Goal: Task Accomplishment & Management: Understand process/instructions

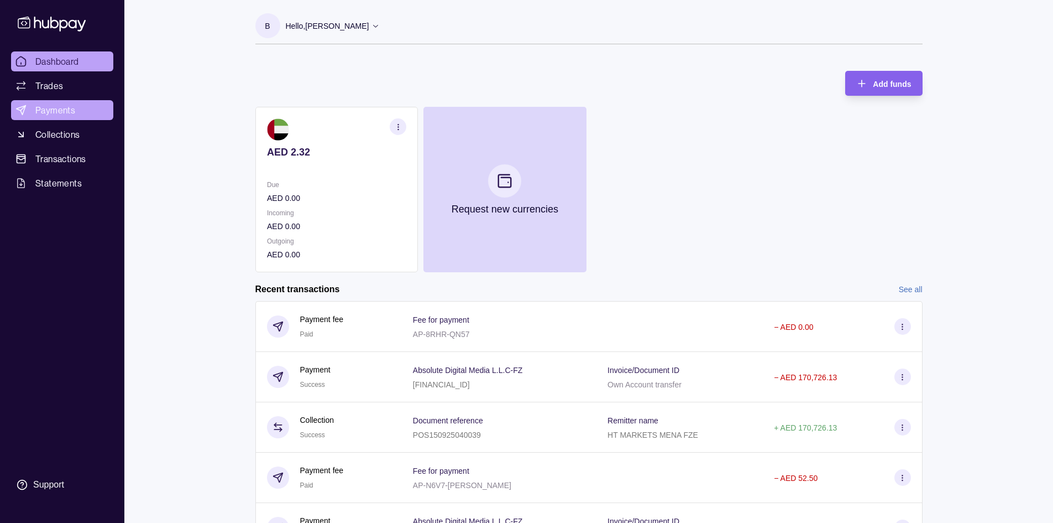
click at [61, 113] on span "Payments" at bounding box center [55, 109] width 40 height 13
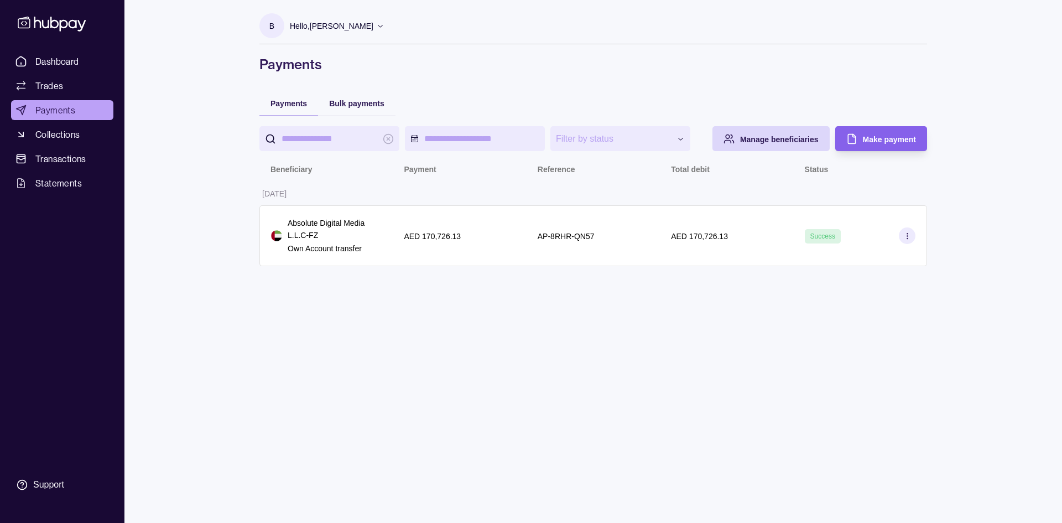
click at [42, 50] on div "Dashboard Trades Payments Collections Transactions Statements Support" at bounding box center [62, 261] width 124 height 523
click at [41, 52] on link "Dashboard" at bounding box center [62, 61] width 102 height 20
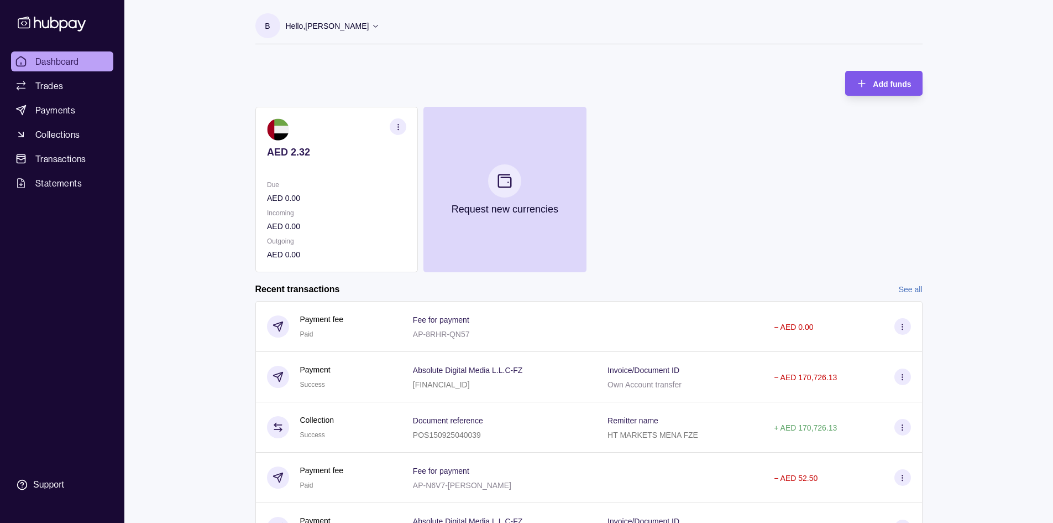
click at [870, 81] on div "Add funds" at bounding box center [875, 83] width 71 height 25
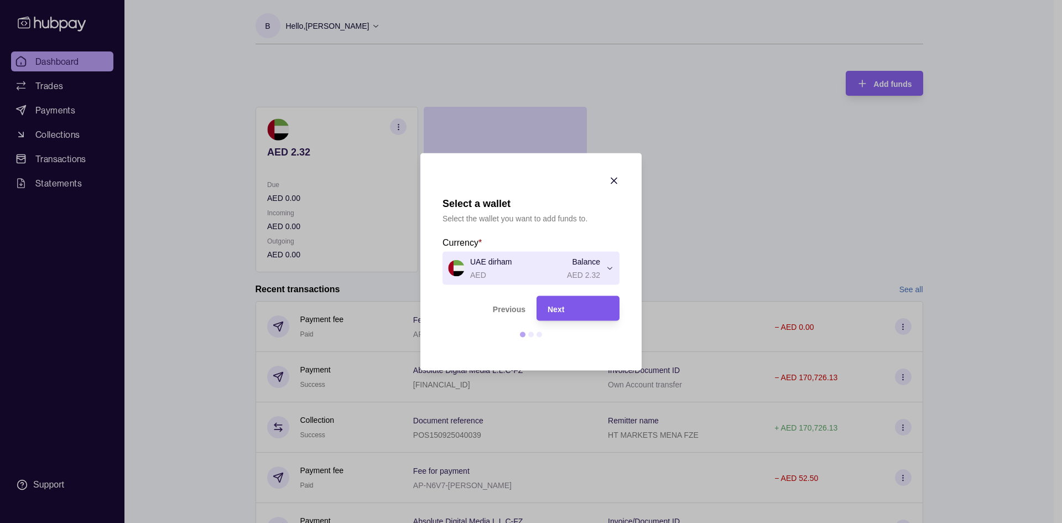
click at [566, 309] on div "Next" at bounding box center [577, 307] width 61 height 13
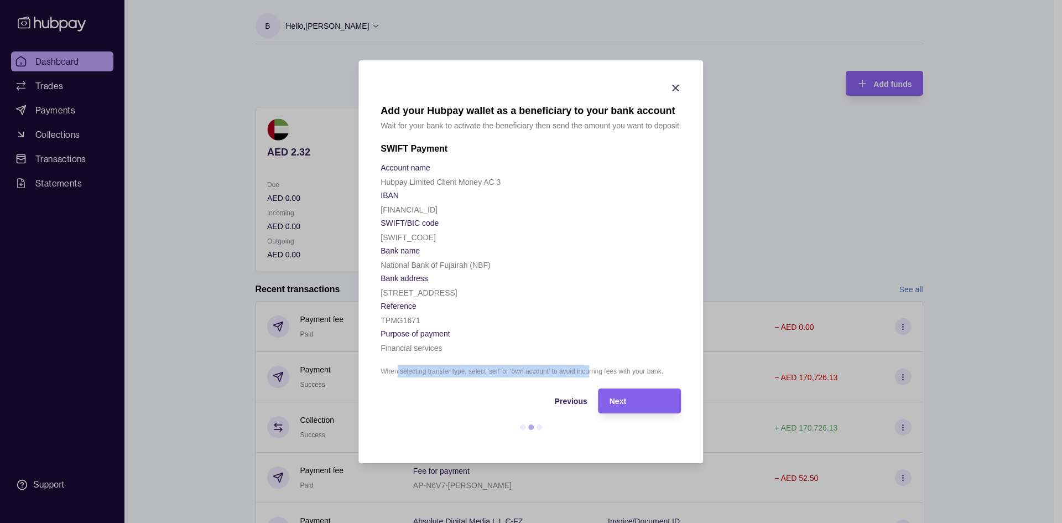
drag, startPoint x: 398, startPoint y: 369, endPoint x: 588, endPoint y: 369, distance: 190.2
click at [588, 369] on p "When selecting transfer type, select 'self' or 'own account' to avoid incurring…" at bounding box center [530, 371] width 300 height 12
drag, startPoint x: 562, startPoint y: 374, endPoint x: 696, endPoint y: 372, distance: 134.4
click at [696, 372] on section "Add your Hubpay wallet as a beneficiary to your bank account Wait for your bank…" at bounding box center [530, 261] width 345 height 403
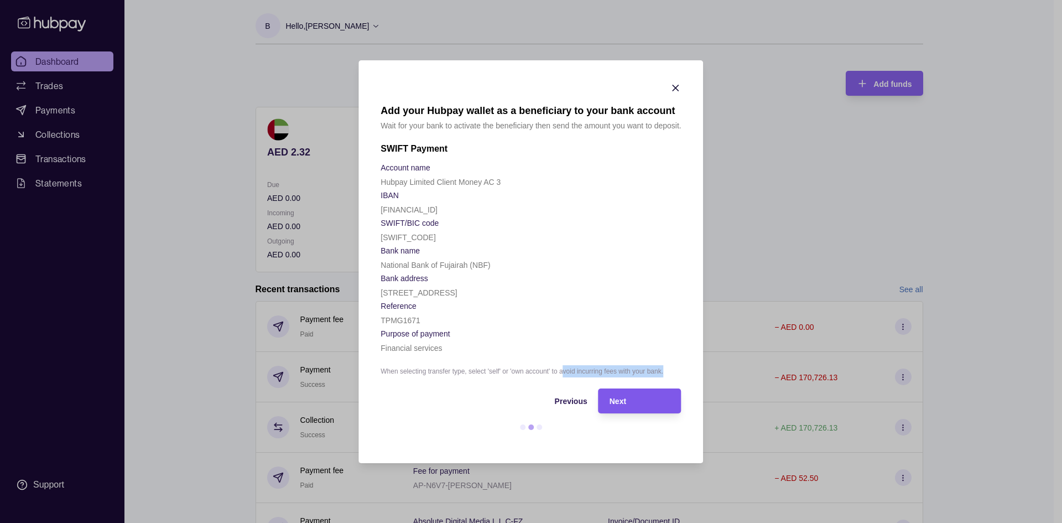
click at [617, 393] on div "Next" at bounding box center [631, 400] width 77 height 25
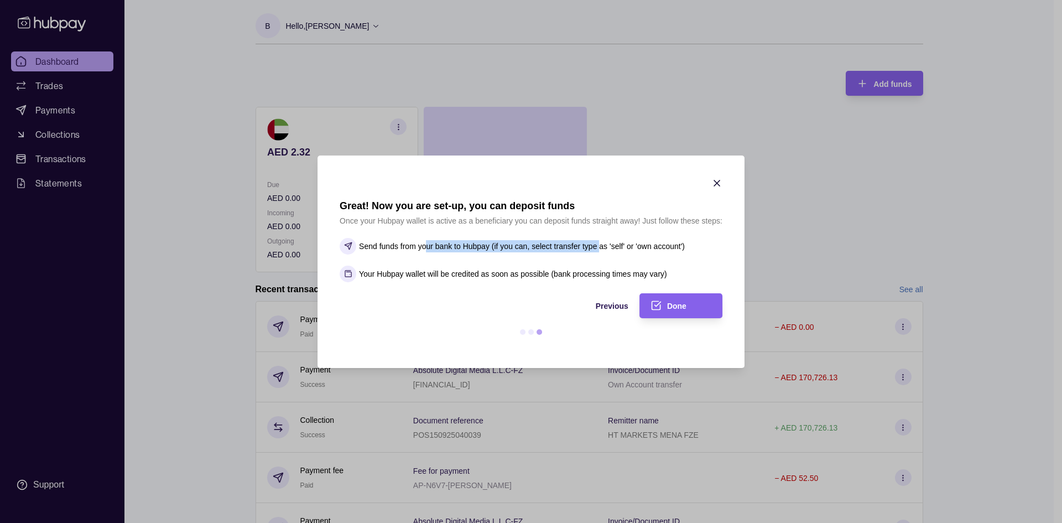
drag, startPoint x: 426, startPoint y: 246, endPoint x: 601, endPoint y: 250, distance: 175.3
click at [601, 250] on p "Send funds from your bank to Hubpay (if you can, select transfer type as 'self'…" at bounding box center [522, 246] width 326 height 12
drag, startPoint x: 529, startPoint y: 248, endPoint x: 636, endPoint y: 245, distance: 106.8
click at [635, 245] on p "Send funds from your bank to Hubpay (if you can, select transfer type as 'self'…" at bounding box center [522, 246] width 326 height 12
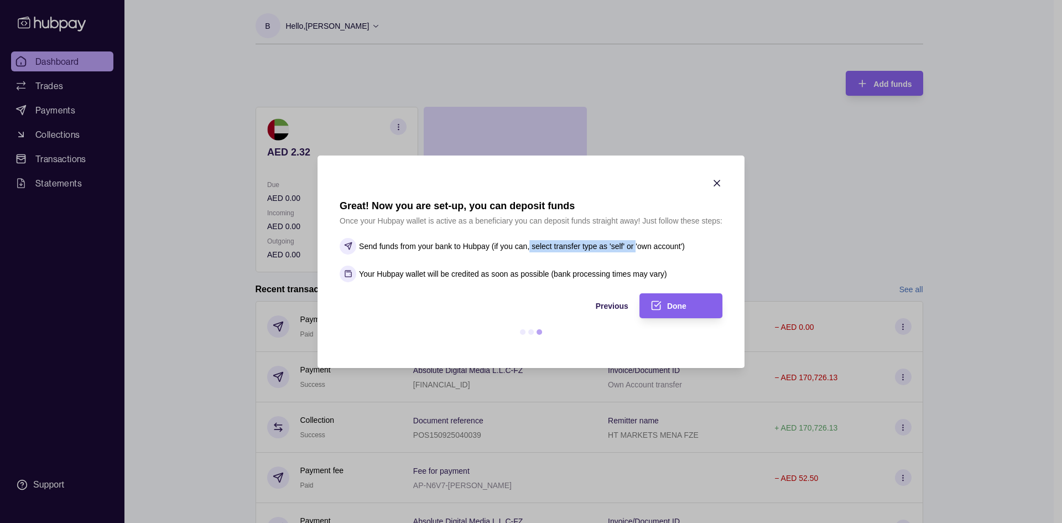
click at [636, 245] on p "Send funds from your bank to Hubpay (if you can, select transfer type as 'self'…" at bounding box center [522, 246] width 326 height 12
drag, startPoint x: 586, startPoint y: 248, endPoint x: 665, endPoint y: 246, distance: 78.6
click at [665, 246] on p "Send funds from your bank to Hubpay (if you can, select transfer type as 'self'…" at bounding box center [522, 246] width 326 height 12
drag, startPoint x: 384, startPoint y: 273, endPoint x: 558, endPoint y: 273, distance: 174.2
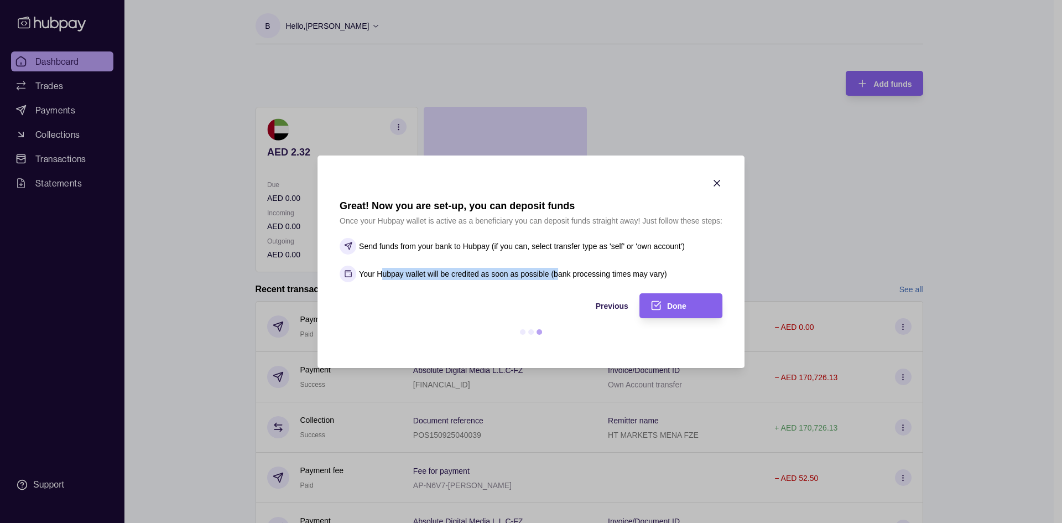
click at [557, 273] on p "Your Hubpay wallet will be credited as soon as possible (bank processing times …" at bounding box center [513, 274] width 308 height 12
click at [558, 273] on p "Your Hubpay wallet will be credited as soon as possible (bank processing times …" at bounding box center [513, 274] width 308 height 12
drag, startPoint x: 483, startPoint y: 273, endPoint x: 629, endPoint y: 271, distance: 145.5
click at [629, 271] on p "Your Hubpay wallet will be credited as soon as possible (bank processing times …" at bounding box center [513, 274] width 308 height 12
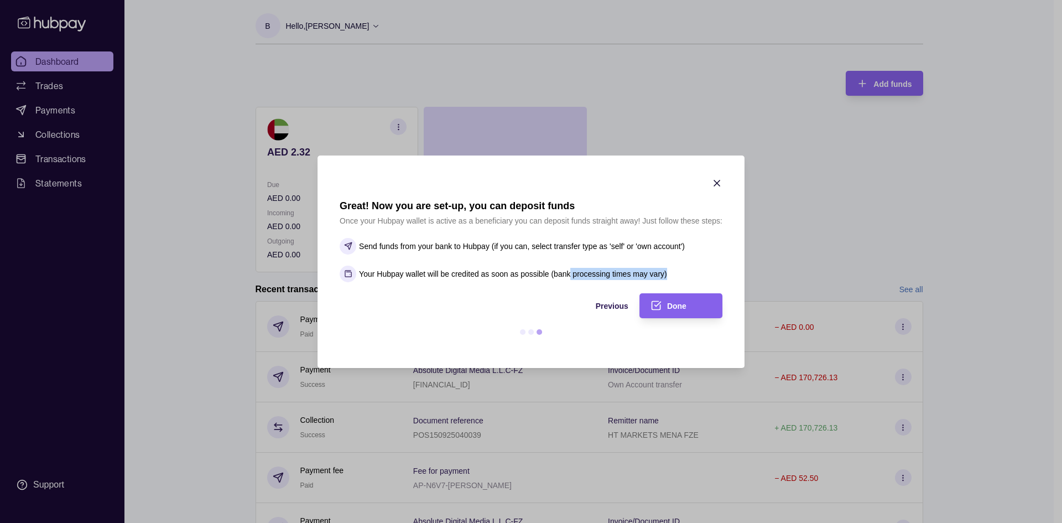
drag, startPoint x: 571, startPoint y: 268, endPoint x: 678, endPoint y: 267, distance: 107.3
click at [678, 267] on section "Your Hubpay wallet will be credited as soon as possible (bank processing times …" at bounding box center [531, 273] width 383 height 17
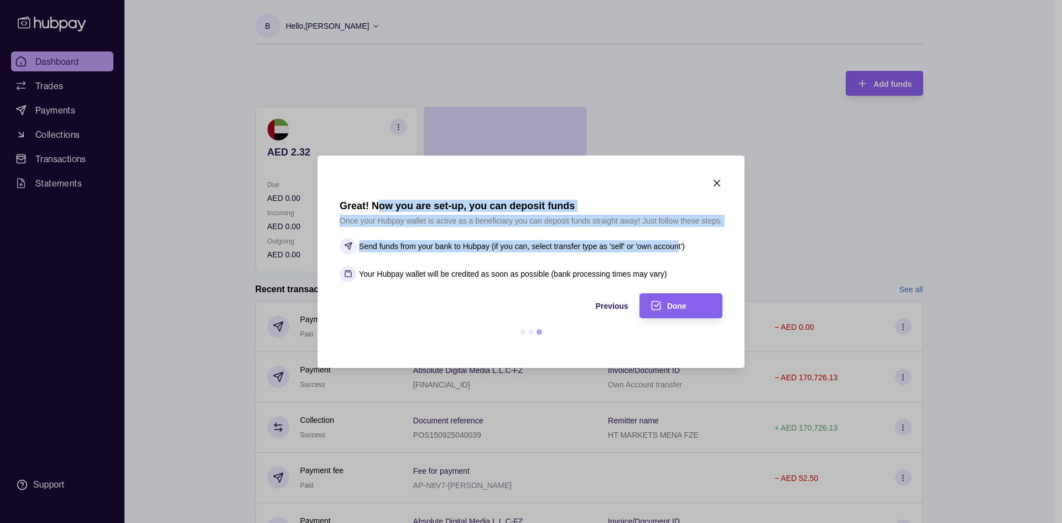
drag, startPoint x: 520, startPoint y: 216, endPoint x: 679, endPoint y: 238, distance: 160.2
click at [679, 238] on section "Great! Now you are set-up, you can deposit funds Once your Hubpay wallet is act…" at bounding box center [531, 241] width 383 height 82
click at [679, 238] on section "Send funds from your bank to Hubpay (if you can, select transfer type as 'self'…" at bounding box center [531, 246] width 383 height 17
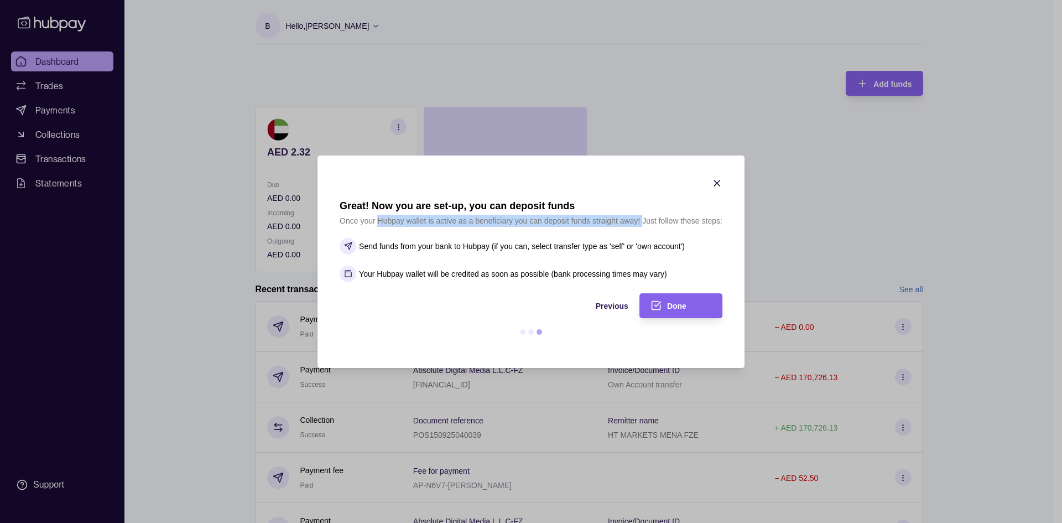
drag, startPoint x: 380, startPoint y: 221, endPoint x: 646, endPoint y: 226, distance: 266.0
click at [645, 226] on p "Once your Hubpay wallet is active as a beneficiary you can deposit funds straig…" at bounding box center [531, 221] width 383 height 12
drag, startPoint x: 646, startPoint y: 226, endPoint x: 632, endPoint y: 230, distance: 14.4
click at [646, 227] on section "Great! Now you are set-up, you can deposit funds Once your Hubpay wallet is act…" at bounding box center [531, 241] width 383 height 82
click at [528, 228] on section "Great! Now you are set-up, you can deposit funds Once your Hubpay wallet is act…" at bounding box center [531, 241] width 383 height 82
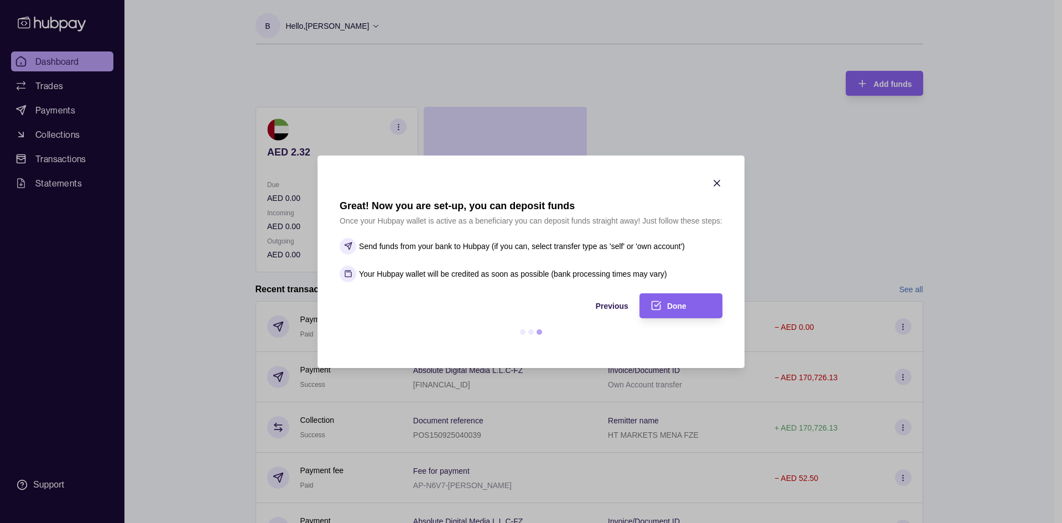
click at [714, 178] on icon "button" at bounding box center [716, 183] width 11 height 11
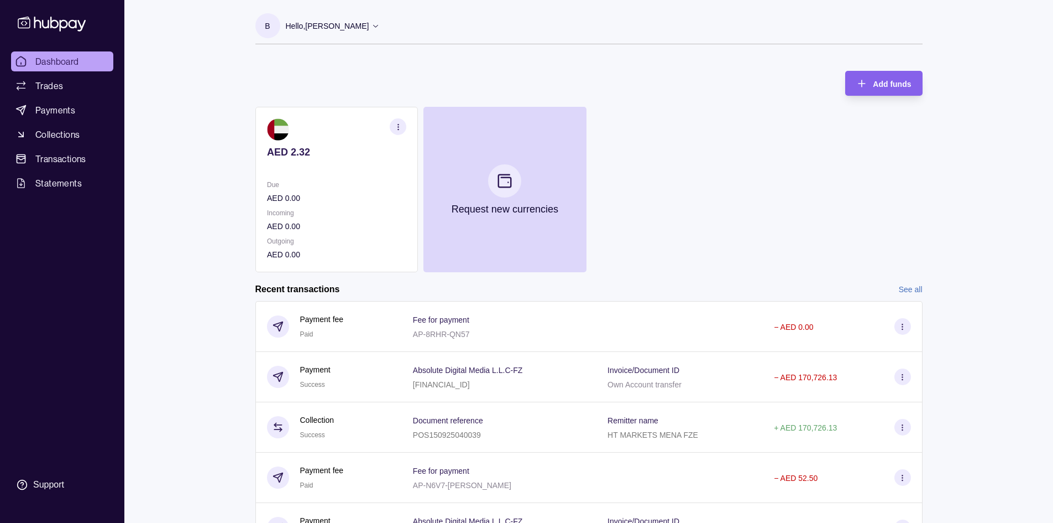
click at [342, 152] on p "AED 2.32" at bounding box center [336, 152] width 139 height 12
click at [342, 154] on p "AED 2.32" at bounding box center [336, 152] width 139 height 12
